Goal: Task Accomplishment & Management: Complete application form

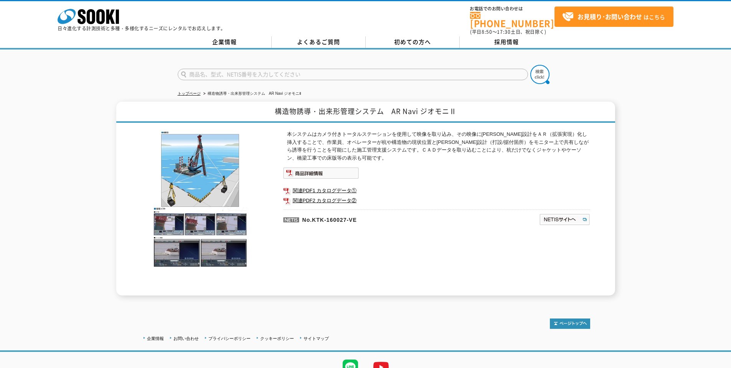
click at [637, 19] on strong "お見積り･お問い合わせ" at bounding box center [610, 16] width 64 height 9
drag, startPoint x: 393, startPoint y: 106, endPoint x: 458, endPoint y: 106, distance: 65.3
click at [458, 106] on h1 "構造物誘導・出来形管理システム　AR Navi ジオモニⅡ" at bounding box center [365, 112] width 499 height 21
copy h1 "AR Navi ジオモニⅡ"
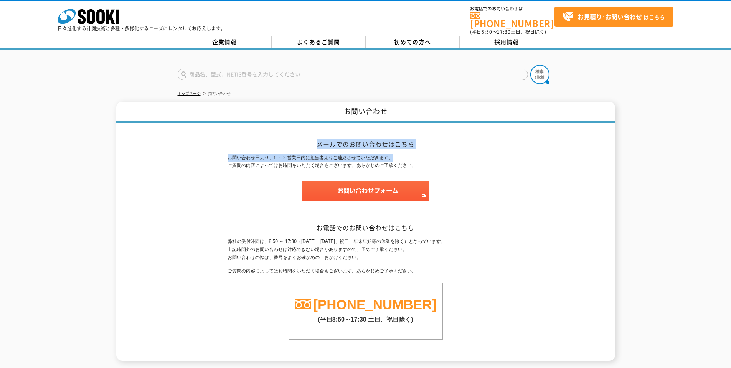
drag, startPoint x: 314, startPoint y: 136, endPoint x: 451, endPoint y: 162, distance: 140.1
click at [448, 160] on div "メールでのお問い合わせはこちら お問い合わせ日より、1 ～ 2 営業日内に担当者よりご連絡させていただきます。 ご質問の内容によってはお時間をいただく場合もご…" at bounding box center [366, 242] width 276 height 238
click at [462, 165] on p "お問い合わせ日より、1 ～ 2 営業日内に担当者よりご連絡させていただきます。 ご質問の内容によってはお時間をいただく場合もございます。あらかじめご了承くださ…" at bounding box center [366, 162] width 276 height 16
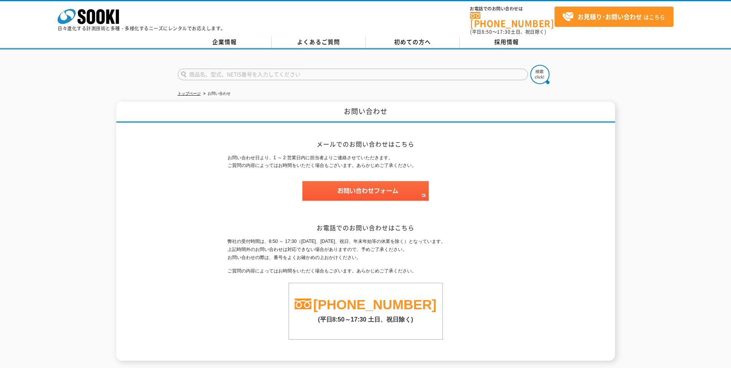
drag, startPoint x: 222, startPoint y: 152, endPoint x: 443, endPoint y: 163, distance: 221.0
click at [443, 163] on div "お問い合わせ メールでのお問い合わせはこちら お問い合わせ日より、1 ～ 2 営業日内に担当者よりご連絡させていただきます。 ご質問の内容によってはお時間をい…" at bounding box center [365, 231] width 499 height 259
click at [429, 174] on div "お問い合わせ日より、1 ～ 2 営業日内に担当者よりご連絡させていただきます。 ご質問の内容によってはお時間をいただく場合もございます。あらかじめご了承くださ…" at bounding box center [366, 181] width 276 height 55
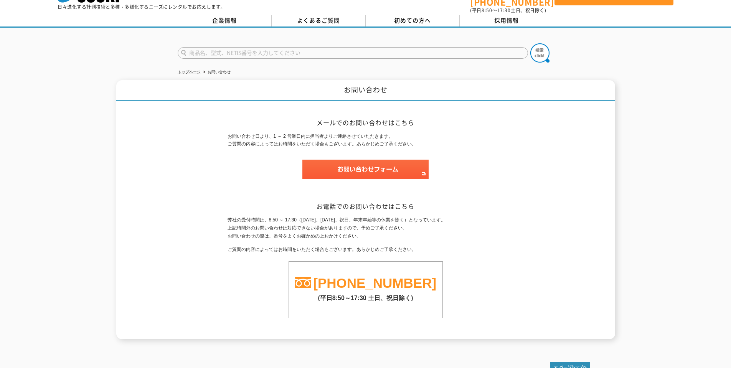
scroll to position [39, 0]
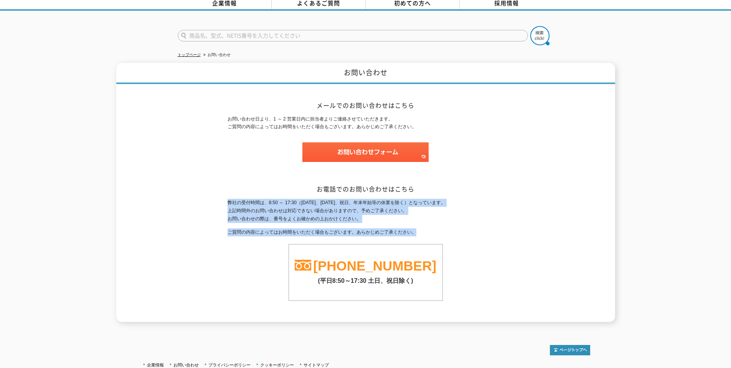
drag, startPoint x: 233, startPoint y: 179, endPoint x: 496, endPoint y: 200, distance: 263.9
click at [496, 200] on div "弊社の受付時間は、8:50 ～ 17:30（土曜日、日曜日、祝日、年末年始等の休業を除く）となっています。 上記時間外のお問い合わせは対応できない場合がありま…" at bounding box center [366, 250] width 276 height 102
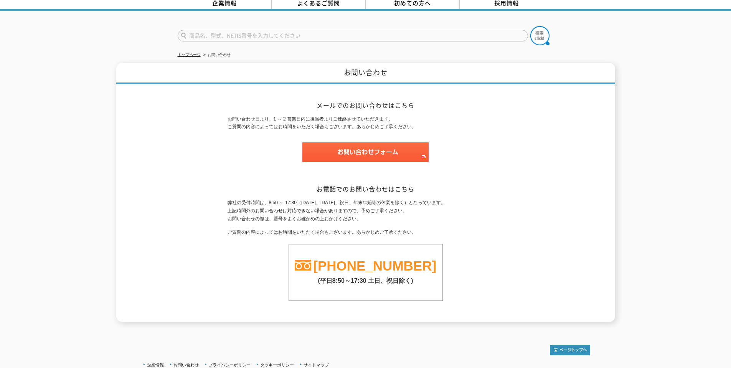
click at [368, 142] on p at bounding box center [366, 155] width 276 height 27
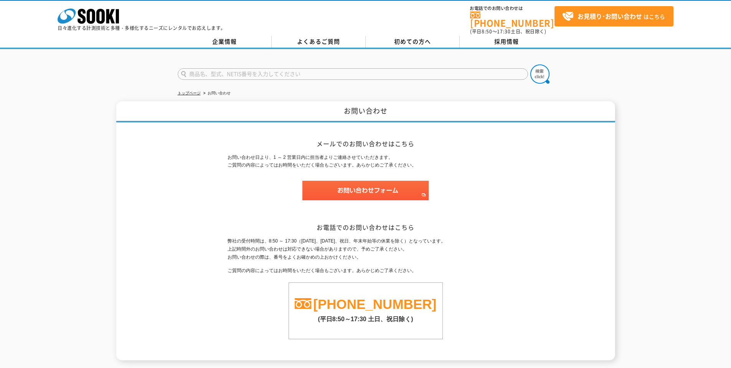
scroll to position [0, 0]
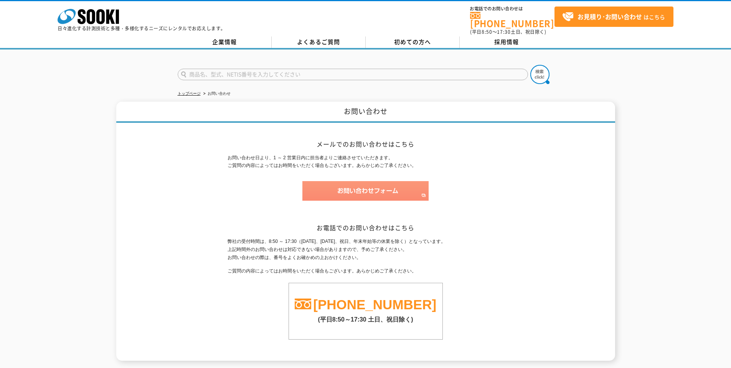
click at [345, 182] on img at bounding box center [366, 191] width 126 height 20
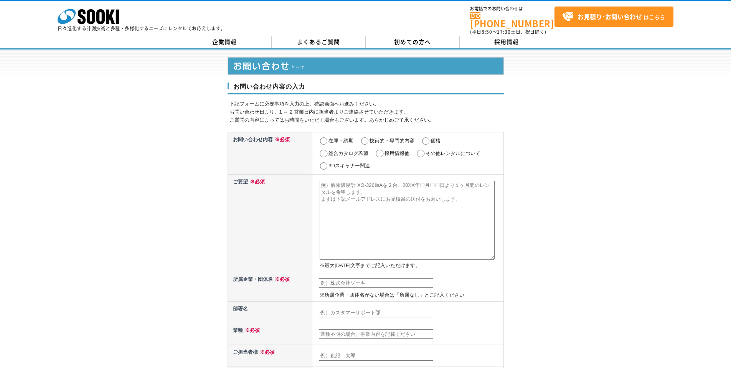
click at [427, 137] on input "価格" at bounding box center [426, 141] width 10 height 8
radio input "true"
drag, startPoint x: 150, startPoint y: 250, endPoint x: 98, endPoint y: 227, distance: 57.1
click at [98, 227] on div "お問い合わせ内容の入力 下記フォームに必要事項を入力の上、確認画面へお進みください。 お問い合わせ日より、1 ～ 2 営業日内に担当者よりご連絡させていただき…" at bounding box center [365, 346] width 731 height 592
drag, startPoint x: 150, startPoint y: 239, endPoint x: 66, endPoint y: 268, distance: 88.7
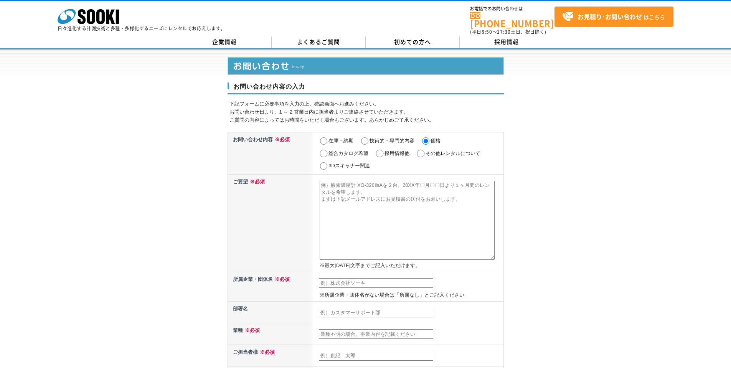
drag, startPoint x: 66, startPoint y: 268, endPoint x: 39, endPoint y: 282, distance: 30.7
drag, startPoint x: 39, startPoint y: 282, endPoint x: 39, endPoint y: 295, distance: 13.1
click at [36, 294] on div "お問い合わせ内容の入力 下記フォームに必要事項を入力の上、確認画面へお進みください。 お問い合わせ日より、1 ～ 2 営業日内に担当者よりご連絡させていただき…" at bounding box center [365, 346] width 731 height 592
click at [347, 183] on textarea at bounding box center [407, 220] width 175 height 79
drag, startPoint x: 358, startPoint y: 210, endPoint x: 365, endPoint y: 222, distance: 14.3
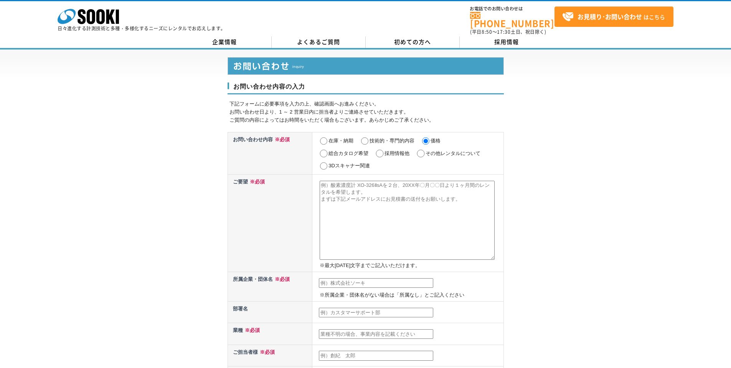
click at [365, 221] on textarea at bounding box center [407, 220] width 175 height 79
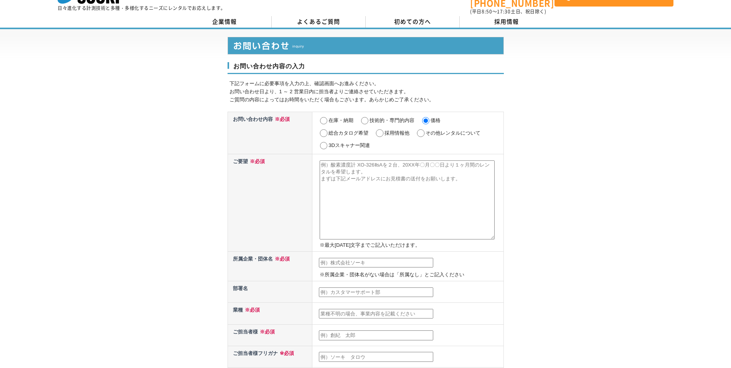
scroll to position [38, 0]
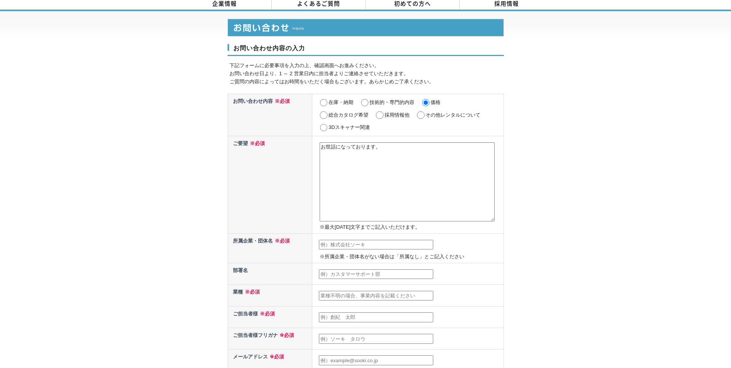
click at [350, 163] on textarea "お世話になっております。" at bounding box center [407, 181] width 175 height 79
click at [371, 159] on textarea "お世話になっております。" at bounding box center [407, 181] width 175 height 79
paste textarea "AR Navi ジオモニⅡ"
click at [339, 150] on textarea "お世話になっております。 AR Navi ジオモニⅡ" at bounding box center [407, 181] width 175 height 79
click at [387, 165] on textarea "お世話になっております。 AR Navi ジオモニⅡ" at bounding box center [407, 181] width 175 height 79
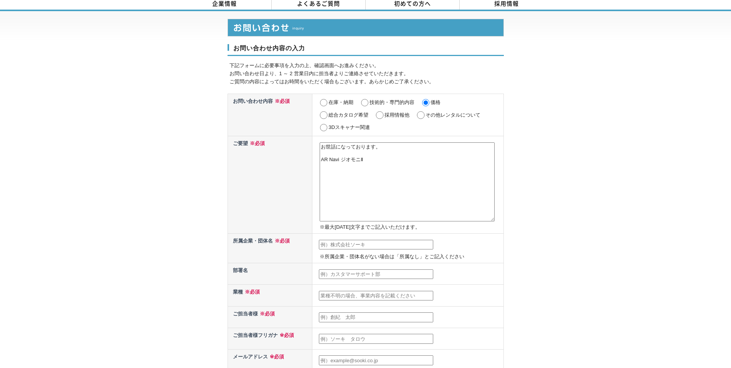
click at [403, 173] on textarea "お世話になっております。 AR Navi ジオモニⅡ" at bounding box center [407, 181] width 175 height 79
drag, startPoint x: 384, startPoint y: 143, endPoint x: 294, endPoint y: 133, distance: 90.7
click at [291, 136] on tr "ご要望 ※必須 お世話になっております。 AR Navi ジオモニⅡ ※最大[DATE]文字までご記入いただけます。" at bounding box center [366, 185] width 276 height 98
paste textarea "五洋建設（株）九州支店 土木営業部の[PERSON_NAME]と申します。 入札対応中の工事で下記商品の使用を検討しております。 お見積り書の作成をお願いでき…"
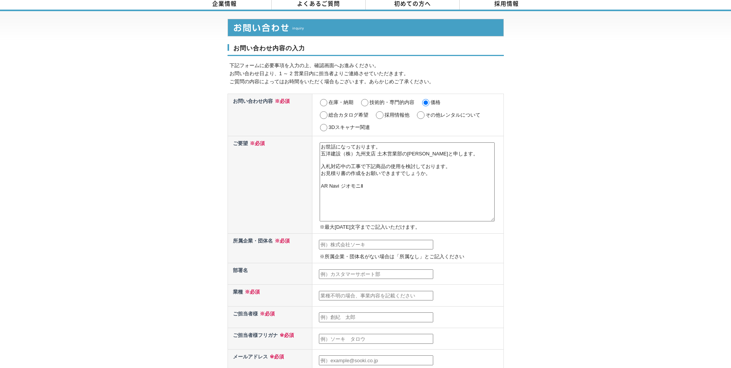
click at [367, 183] on textarea "お世話になっております。 五洋建設（株）九州支店 土木営業部の[PERSON_NAME]と申します。 入札対応中の工事で下記商品の使用を検討しております。 お…" at bounding box center [407, 181] width 175 height 79
click at [321, 188] on textarea "お世話になっております。 五洋建設（株）九州支店 土木営業部の[PERSON_NAME]と申します。 入札対応中の工事で下記商品の使用を検討しております。 お…" at bounding box center [407, 181] width 175 height 79
click at [339, 201] on textarea "お世話になっております。 五洋建設（株）九州支店 土木営業部の[PERSON_NAME]と申します。 入札対応中の工事で下記商品の使用を検討しております。 お…" at bounding box center [407, 181] width 175 height 79
click at [404, 188] on textarea "お世話になっております。 五洋建設（株）九州支店 土木営業部の[PERSON_NAME]と申します。 入札対応中の工事で下記商品の使用を検討しております。 お…" at bounding box center [407, 181] width 175 height 79
paste textarea "・利用場所：[GEOGRAPHIC_DATA]　[PERSON_NAME][GEOGRAPHIC_DATA] ・利用期間：[DATE]～[DATE]（3か月）…"
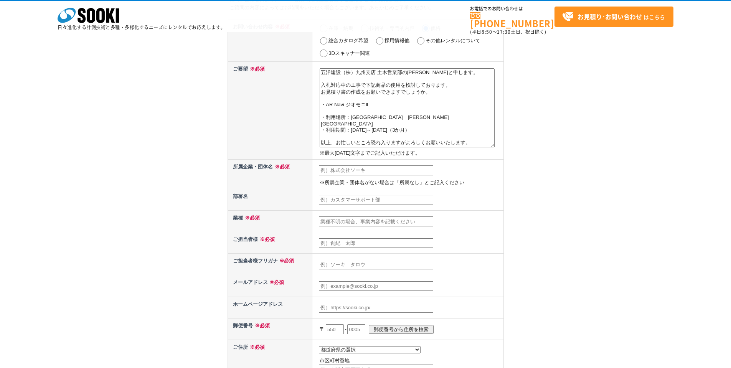
scroll to position [77, 0]
click at [398, 129] on textarea "お世話になっております。 五洋建設（株）九州支店 土木営業部の[PERSON_NAME]と申します。 入札対応中の工事で下記商品の使用を検討しております。 お…" at bounding box center [407, 108] width 175 height 79
drag, startPoint x: 396, startPoint y: 129, endPoint x: 405, endPoint y: 134, distance: 10.5
click at [396, 129] on textarea "お世話になっております。 五洋建設（株）九州支店 土木営業部の[PERSON_NAME]と申します。 入札対応中の工事で下記商品の使用を検討しております。 お…" at bounding box center [407, 108] width 175 height 79
click at [423, 133] on textarea "お世話になっております。 五洋建設（株）九州支店 土木営業部の[PERSON_NAME]と申します。 入札対応中の工事で下記商品の使用を検討しております。 お…" at bounding box center [407, 108] width 175 height 79
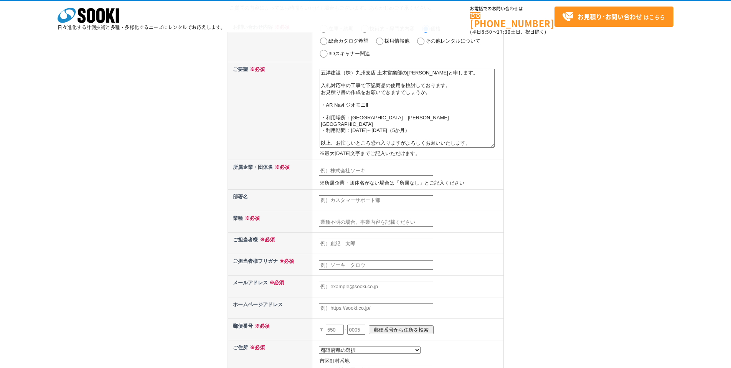
click at [390, 116] on textarea "お世話になっております。 五洋建設（株）九州支店 土木営業部の[PERSON_NAME]と申します。 入札対応中の工事で下記商品の使用を検討しております。 お…" at bounding box center [407, 108] width 175 height 79
drag, startPoint x: 400, startPoint y: 120, endPoint x: 423, endPoint y: 124, distance: 23.0
click at [401, 120] on textarea "お世話になっております。 五洋建設（株）九州支店 土木営業部の[PERSON_NAME]と申します。 入札対応中の工事で下記商品の使用を検討しております。 お…" at bounding box center [407, 108] width 175 height 79
click at [436, 124] on textarea "お世話になっております。 五洋建設（株）九州支店 土木営業部の[PERSON_NAME]と申します。 入札対応中の工事で下記商品の使用を検討しております。 お…" at bounding box center [407, 108] width 175 height 79
click at [435, 132] on textarea "お世話になっております。 五洋建設（株）九州支店 土木営業部の[PERSON_NAME]と申します。 入札対応中の工事で下記商品の使用を検討しております。 お…" at bounding box center [407, 108] width 175 height 79
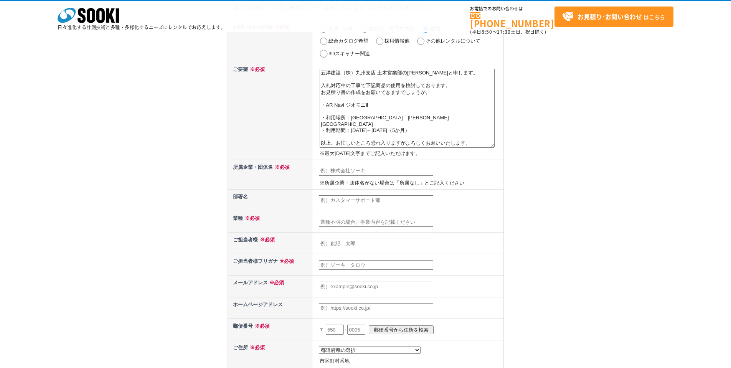
click at [401, 109] on textarea "お世話になっております。 五洋建設（株）九州支店 土木営業部の[PERSON_NAME]と申します。 入札対応中の工事で下記商品の使用を検討しております。 お…" at bounding box center [407, 108] width 175 height 79
click at [393, 104] on textarea "お世話になっております。 五洋建設（株）九州支店 土木営業部の[PERSON_NAME]と申します。 入札対応中の工事で下記商品の使用を検討しております。 お…" at bounding box center [407, 108] width 175 height 79
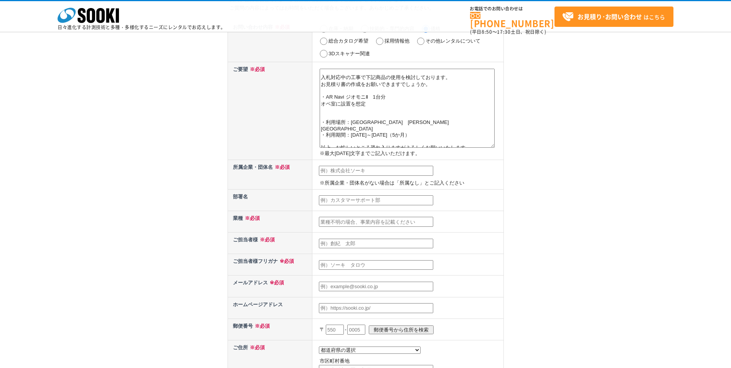
click at [320, 89] on textarea "お世話になっております。 五洋建設（株）九州支店 土木営業部の[PERSON_NAME]と申します。 入札対応中の工事で下記商品の使用を検討しております。 お…" at bounding box center [407, 108] width 175 height 79
click at [396, 119] on textarea "お世話になっております。 五洋建設（株）九州支店 土木営業部の[PERSON_NAME]と申します。 入札対応中の工事で下記商品の使用を検討しております。 概…" at bounding box center [407, 108] width 175 height 79
drag, startPoint x: 422, startPoint y: 123, endPoint x: 321, endPoint y: 120, distance: 100.6
click at [321, 120] on textarea "お世話になっております。 五洋建設（株）九州支店 土木営業部の[PERSON_NAME]と申します。 入札対応中の工事で下記商品の使用を検討しております。 概…" at bounding box center [407, 108] width 175 height 79
click at [324, 110] on textarea "お世話になっております。 五洋建設（株）九州支店 土木営業部の[PERSON_NAME]と申します。 入札対応中の工事で下記商品の使用を検討しております。 概…" at bounding box center [407, 108] width 175 height 79
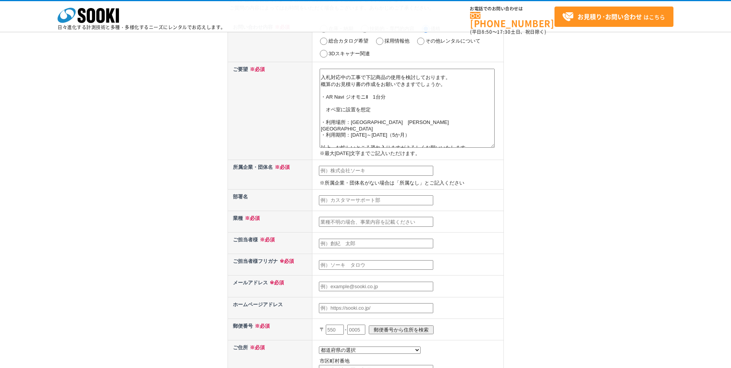
paste textarea "陸上施工における鋼管杭打設に使用予定"
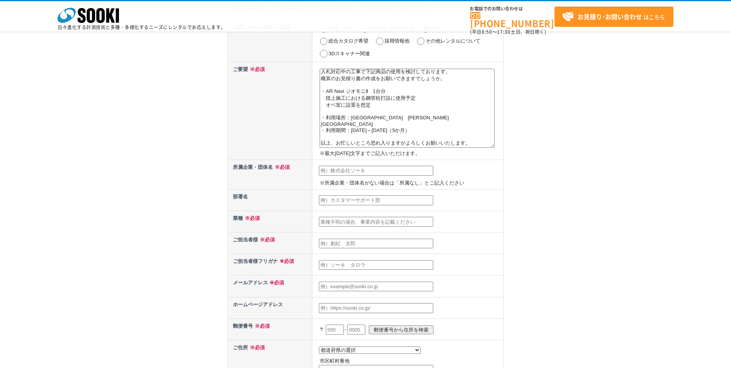
click at [359, 134] on textarea "お世話になっております。 五洋建設（株）九州支店 土木営業部の[PERSON_NAME]と申します。 入札対応中の工事で下記商品の使用を検討しております。 概…" at bounding box center [407, 108] width 175 height 79
type textarea "お世話になっております。 五洋建設（株）九州支店 土木営業部の[PERSON_NAME]と申します。 入札対応中の工事で下記商品の使用を検討しております。 概…"
click at [374, 169] on input "text" at bounding box center [376, 171] width 114 height 10
type input "五洋建設（株）"
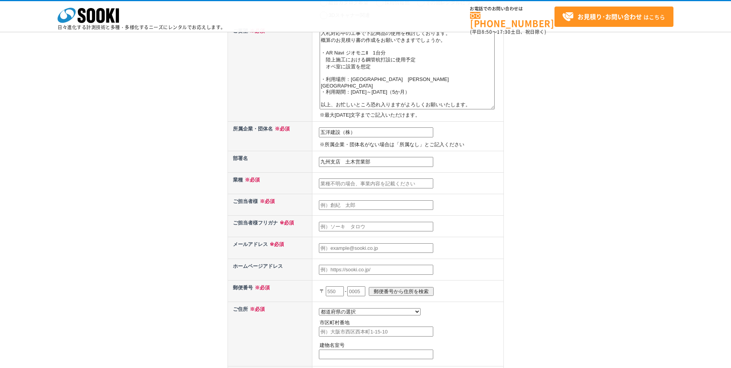
type input "九州支店　土木営業部"
click at [364, 184] on input "text" at bounding box center [376, 184] width 114 height 10
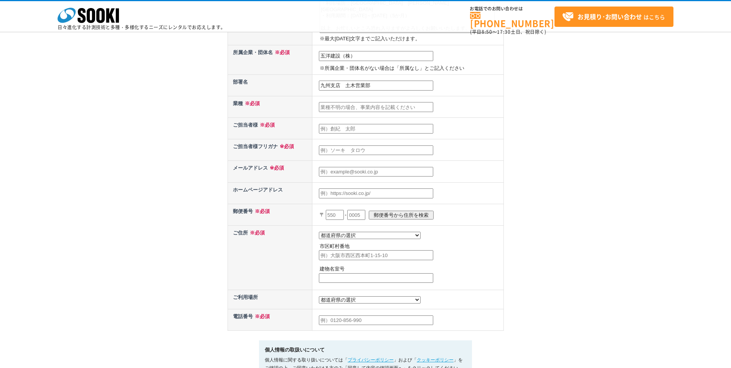
scroll to position [192, 0]
type input "建設"
type input "今"
type input "[PERSON_NAME]"
type input "[DEMOGRAPHIC_DATA][PERSON_NAME]"
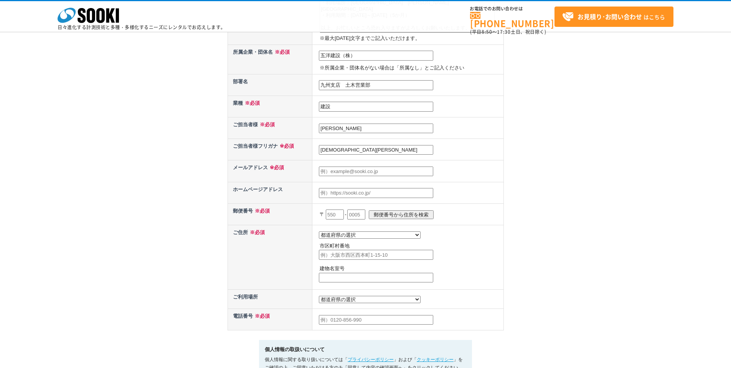
click at [372, 173] on input "text" at bounding box center [376, 172] width 114 height 10
paste input "[EMAIL_ADDRESS][DOMAIN_NAME]"
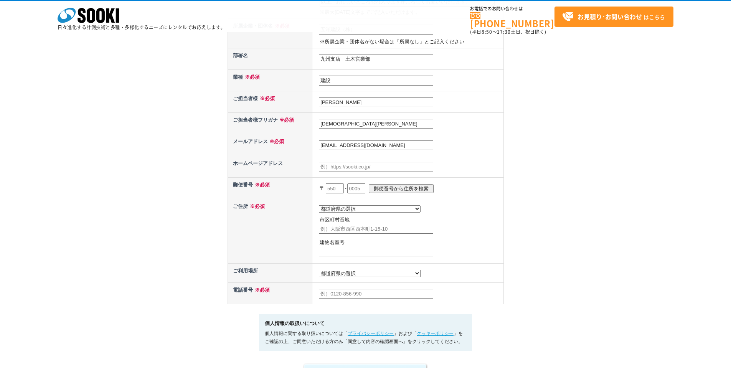
scroll to position [230, 0]
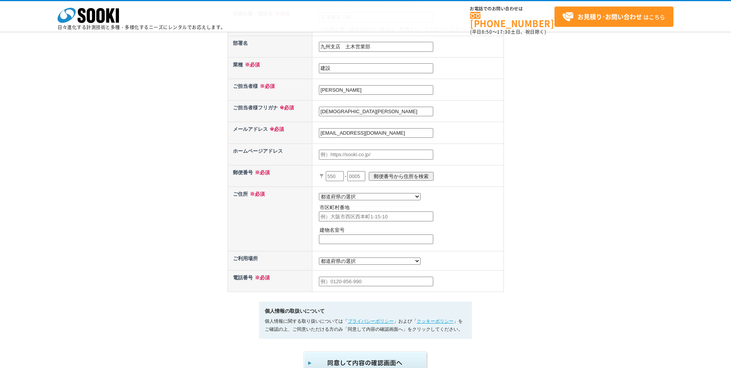
type input "[EMAIL_ADDRESS][DOMAIN_NAME]"
click at [339, 179] on input "text" at bounding box center [335, 176] width 18 height 10
click at [337, 176] on input "text" at bounding box center [335, 176] width 18 height 10
type input "812"
type input "8614"
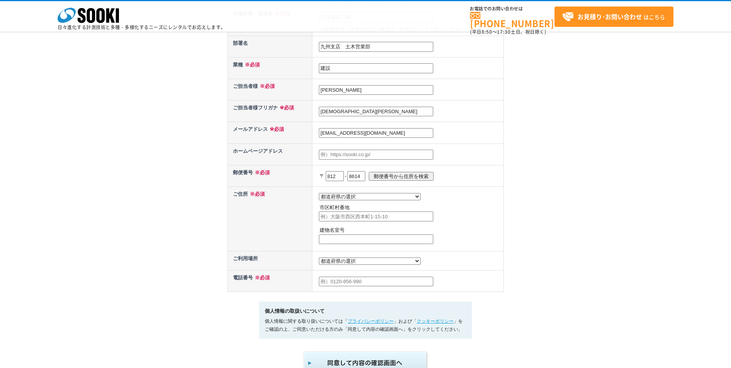
click at [388, 174] on input "郵便番号から住所を検索" at bounding box center [401, 176] width 65 height 9
click at [405, 179] on input "郵便番号から住所を検索" at bounding box center [401, 176] width 65 height 9
click at [342, 200] on select "都道府県の選択 北海道 [GEOGRAPHIC_DATA] [GEOGRAPHIC_DATA] [PERSON_NAME][GEOGRAPHIC_DATA] …" at bounding box center [370, 196] width 102 height 7
select select "40"
click at [319, 193] on select "都道府県の選択 北海道 [GEOGRAPHIC_DATA] [GEOGRAPHIC_DATA] [PERSON_NAME][GEOGRAPHIC_DATA] …" at bounding box center [370, 196] width 102 height 7
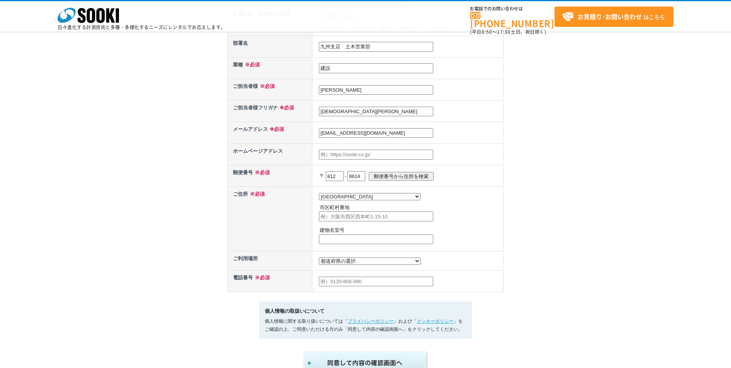
drag, startPoint x: 356, startPoint y: 240, endPoint x: 369, endPoint y: 221, distance: 23.4
click at [356, 240] on input "text" at bounding box center [376, 240] width 114 height 10
click at [370, 218] on input "text" at bounding box center [376, 217] width 114 height 10
paste input "[STREET_ADDRESS][DATE]"
drag, startPoint x: 392, startPoint y: 217, endPoint x: 470, endPoint y: 220, distance: 77.6
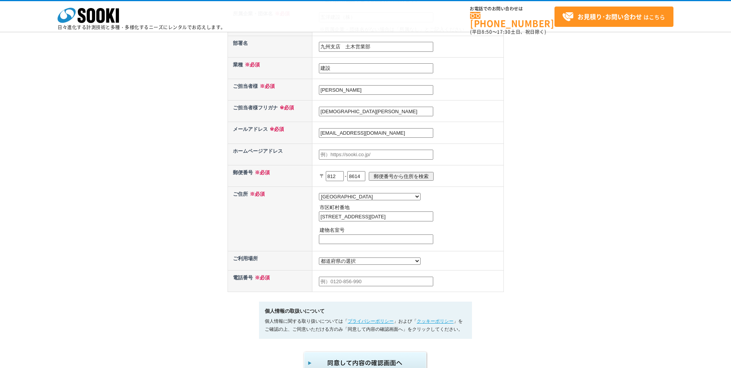
click at [476, 218] on td "都道府県の選択 北海道 [GEOGRAPHIC_DATA] [GEOGRAPHIC_DATA] [PERSON_NAME][GEOGRAPHIC_DATA] …" at bounding box center [408, 219] width 191 height 64
type input "[STREET_ADDRESS][DATE]"
click at [390, 240] on input "text" at bounding box center [376, 240] width 114 height 10
paste input "TERASOⅡ 7F"
type input "TERASOⅡ 7F"
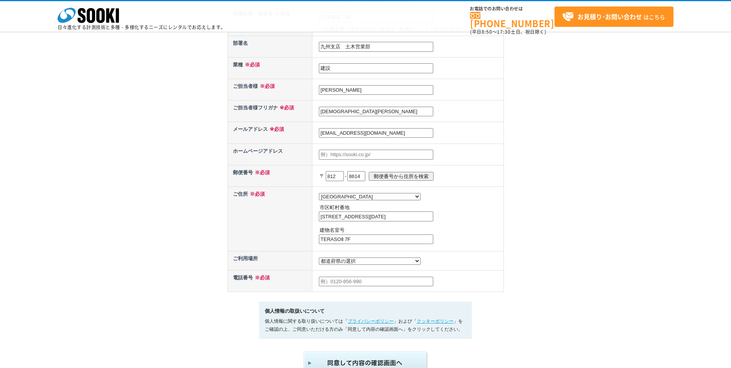
click at [400, 214] on input "[STREET_ADDRESS][DATE]" at bounding box center [376, 217] width 114 height 10
type input "[STREET_ADDRESS][DATE]"
click at [358, 265] on select "都道府県の選択 [GEOGRAPHIC_DATA]未定 北海道 [GEOGRAPHIC_DATA] [GEOGRAPHIC_DATA] [PERSON_NAM…" at bounding box center [370, 261] width 102 height 7
select select "47"
click at [319, 260] on select "都道府県の選択 [GEOGRAPHIC_DATA]未定 北海道 [GEOGRAPHIC_DATA] [GEOGRAPHIC_DATA] [PERSON_NAM…" at bounding box center [370, 261] width 102 height 7
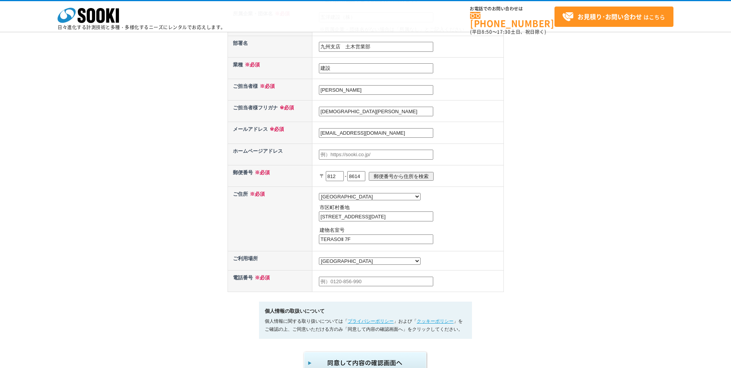
click at [341, 284] on input "text" at bounding box center [376, 282] width 114 height 10
type input "[PHONE_NUMBER]"
click at [692, 268] on div "お問い合わせ内容の入力 下記フォームに必要事項を入力の上、確認画面へお進みください。 お問い合わせ日より、1 ～ 2 営業日内に担当者よりご連絡させていただき…" at bounding box center [365, 79] width 731 height 592
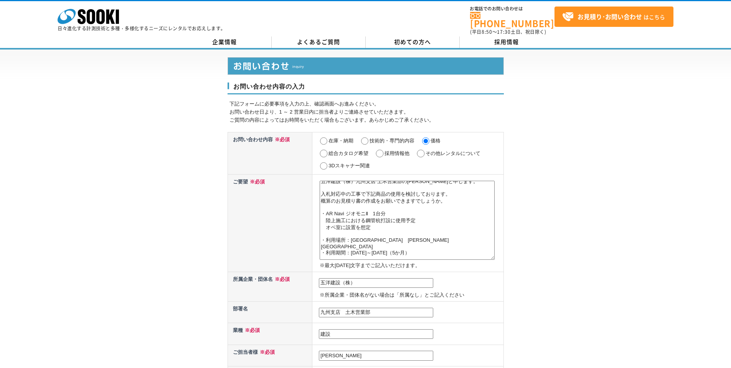
scroll to position [0, 0]
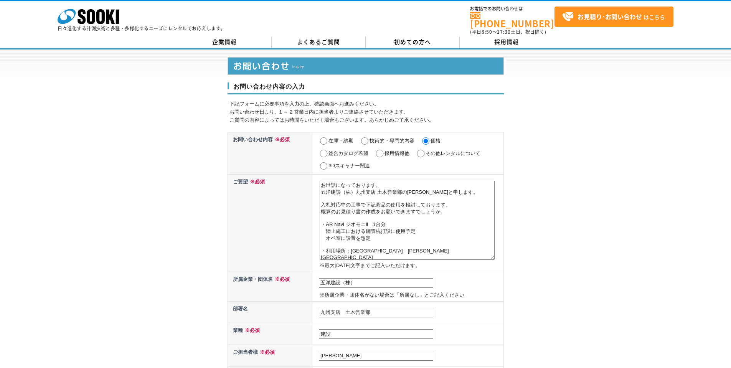
drag, startPoint x: 326, startPoint y: 182, endPoint x: 443, endPoint y: 192, distance: 117.5
click at [443, 192] on textarea "お世話になっております。 五洋建設（株）九州支店 土木営業部の[PERSON_NAME]と申します。 入札対応中の工事で下記商品の使用を検討しております。 概…" at bounding box center [407, 220] width 175 height 79
click at [404, 196] on textarea "お世話になっております。 五洋建設（株）九州支店 土木営業部の[PERSON_NAME]と申します。 入札対応中の工事で下記商品の使用を検討しております。 概…" at bounding box center [407, 220] width 175 height 79
drag, startPoint x: 322, startPoint y: 203, endPoint x: 450, endPoint y: 212, distance: 127.7
click at [450, 212] on textarea "お世話になっております。 五洋建設（株）九州支店 土木営業部の[PERSON_NAME]と申します。 入札対応中の工事で下記商品の使用を検討しております。 概…" at bounding box center [407, 220] width 175 height 79
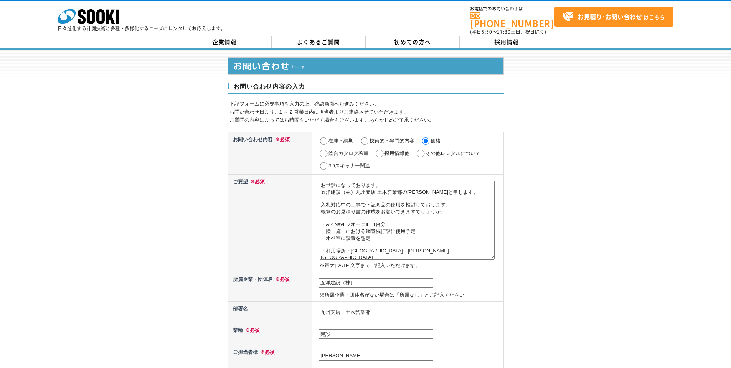
click at [448, 221] on textarea "お世話になっております。 五洋建設（株）九州支店 土木営業部の[PERSON_NAME]と申します。 入札対応中の工事で下記商品の使用を検討しております。 概…" at bounding box center [407, 220] width 175 height 79
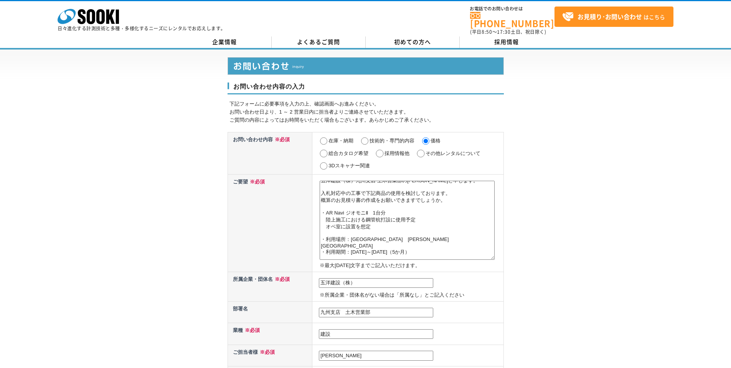
scroll to position [31, 0]
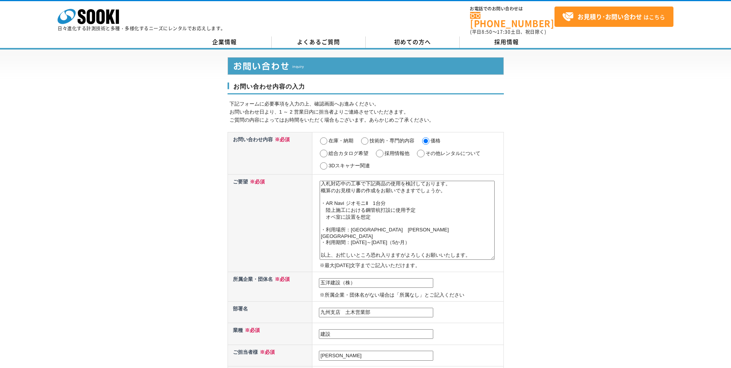
drag, startPoint x: 323, startPoint y: 195, endPoint x: 418, endPoint y: 210, distance: 96.4
click at [418, 210] on textarea "お世話になっております。 五洋建設（株）九州支店 土木営業部の[PERSON_NAME]と申します。 入札対応中の工事で下記商品の使用を検討しております。 概…" at bounding box center [407, 220] width 175 height 79
click at [419, 213] on textarea "お世話になっております。 五洋建設（株）九州支店 土木営業部の[PERSON_NAME]と申します。 入札対応中の工事で下記商品の使用を検討しております。 概…" at bounding box center [407, 220] width 175 height 79
drag, startPoint x: 321, startPoint y: 198, endPoint x: 413, endPoint y: 212, distance: 92.9
click at [404, 211] on textarea "お世話になっております。 五洋建設（株）九州支店 土木営業部の[PERSON_NAME]と申します。 入札対応中の工事で下記商品の使用を検討しております。 概…" at bounding box center [407, 220] width 175 height 79
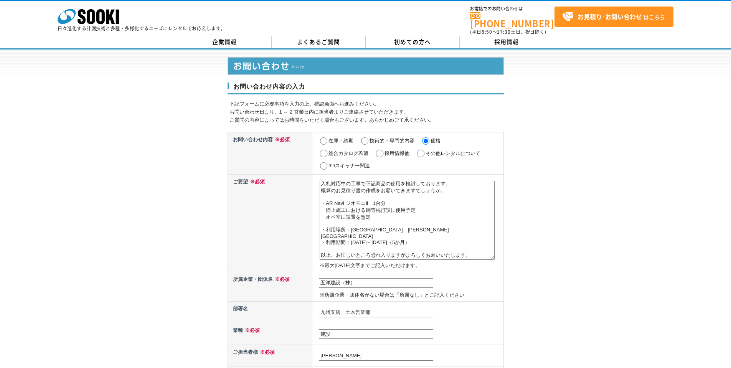
click at [413, 212] on textarea "お世話になっております。 五洋建設（株）九州支店 土木営業部の[PERSON_NAME]と申します。 入札対応中の工事で下記商品の使用を検討しております。 概…" at bounding box center [407, 220] width 175 height 79
click at [407, 219] on textarea "お世話になっております。 五洋建設（株）九州支店 土木営業部の[PERSON_NAME]と申します。 入札対応中の工事で下記商品の使用を検討しております。 概…" at bounding box center [407, 220] width 175 height 79
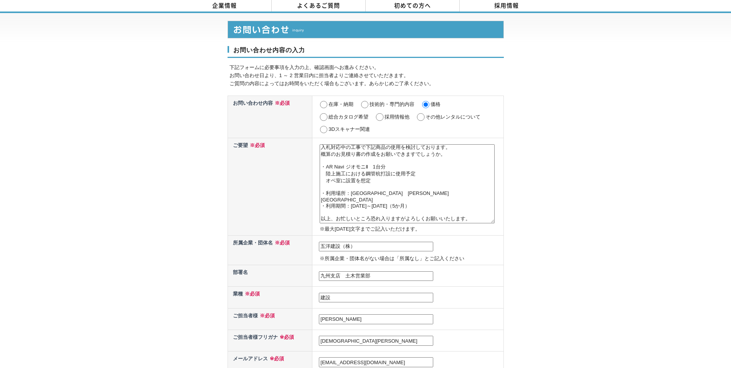
scroll to position [38, 0]
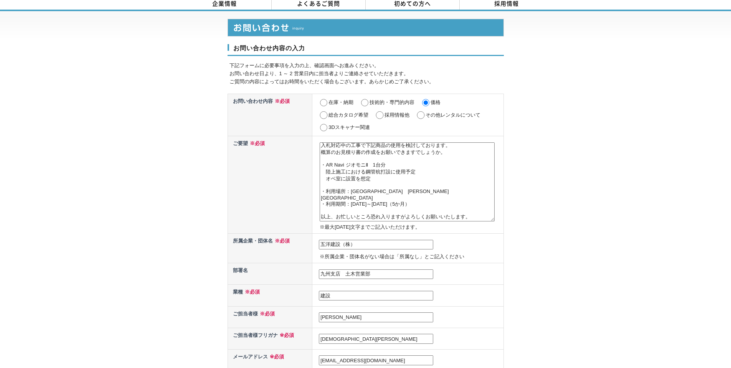
drag, startPoint x: 621, startPoint y: 251, endPoint x: 200, endPoint y: 217, distance: 422.2
drag, startPoint x: 200, startPoint y: 217, endPoint x: 118, endPoint y: 223, distance: 82.4
click at [118, 223] on div "お問い合わせ内容の入力 下記フォームに必要事項を入力の上、確認画面へお進みください。 お問い合わせ日より、1 ～ 2 営業日内に担当者よりご連絡させていただき…" at bounding box center [365, 307] width 731 height 592
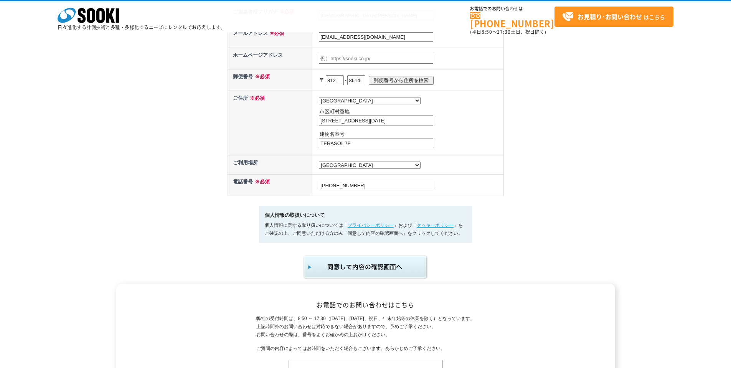
scroll to position [346, 0]
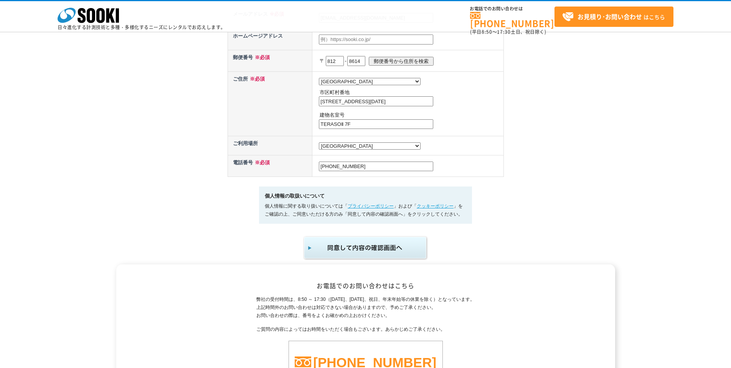
click at [420, 252] on img "submit" at bounding box center [366, 247] width 126 height 25
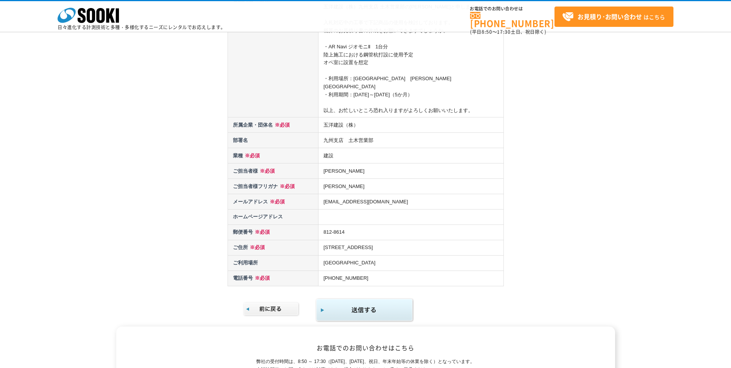
scroll to position [192, 0]
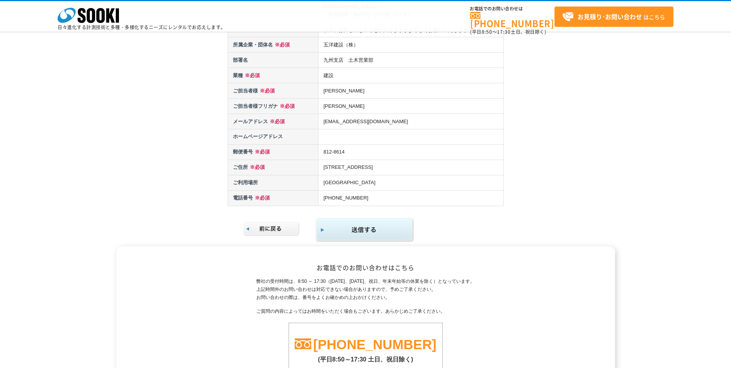
click at [375, 225] on img "submit" at bounding box center [365, 230] width 99 height 25
